Goal: Find specific page/section: Find specific page/section

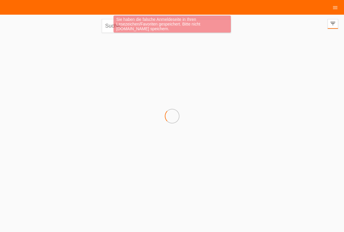
click at [140, 30] on div "Sie haben die falsche Anmeldeseite in Ihren Lesezeichen/Favoriten gespeichert. …" at bounding box center [172, 24] width 117 height 17
click at [106, 28] on div "Sie haben die falsche Anmeldeseite in Ihren Lesezeichen/Favoriten gespeichert. …" at bounding box center [172, 25] width 207 height 18
click at [107, 28] on div "Sie haben die falsche Anmeldeseite in Ihren Lesezeichen/Favoriten gespeichert. …" at bounding box center [172, 25] width 207 height 18
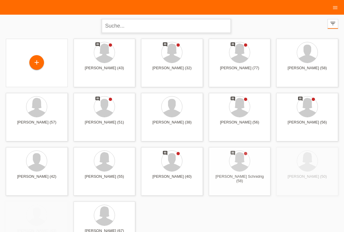
click at [107, 28] on input "text" at bounding box center [166, 26] width 129 height 14
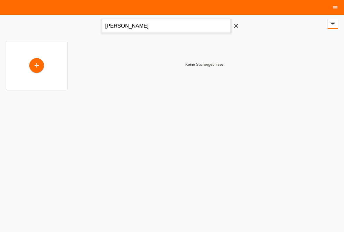
type input "[PERSON_NAME]"
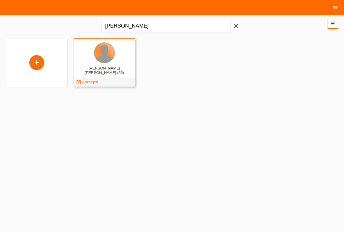
click at [110, 50] on div at bounding box center [104, 53] width 21 height 21
click at [96, 83] on span "Anzeigen" at bounding box center [90, 82] width 16 height 4
